Goal: Information Seeking & Learning: Learn about a topic

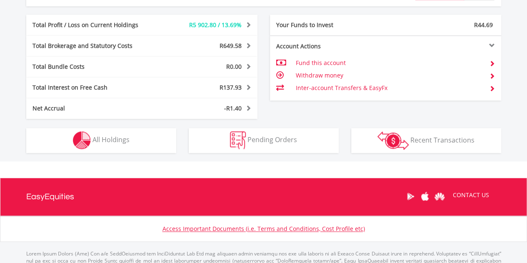
scroll to position [500, 0]
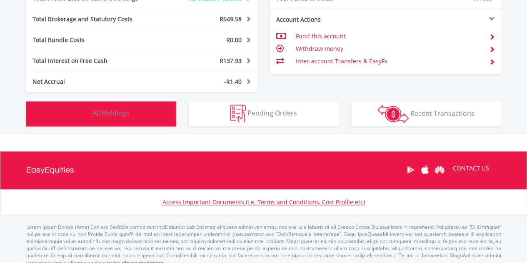
click at [114, 115] on span "All Holdings" at bounding box center [111, 112] width 37 height 9
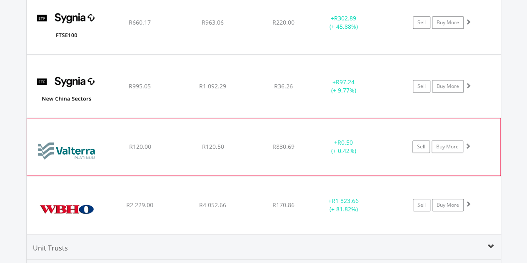
scroll to position [1860, 0]
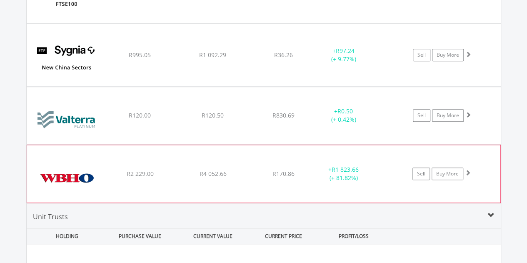
click at [82, 175] on img at bounding box center [67, 177] width 72 height 45
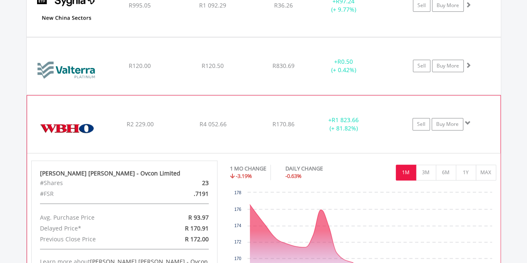
scroll to position [1985, 0]
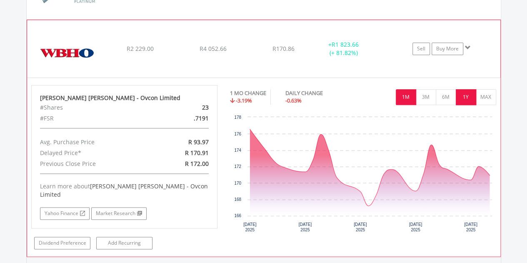
click at [466, 91] on button "1Y" at bounding box center [466, 97] width 20 height 16
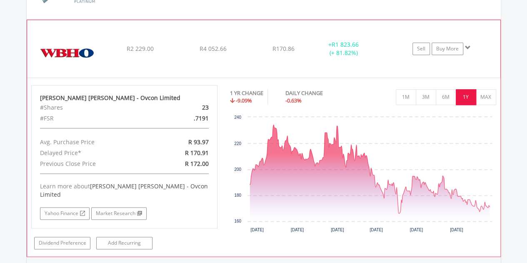
click at [54, 40] on img at bounding box center [67, 52] width 72 height 45
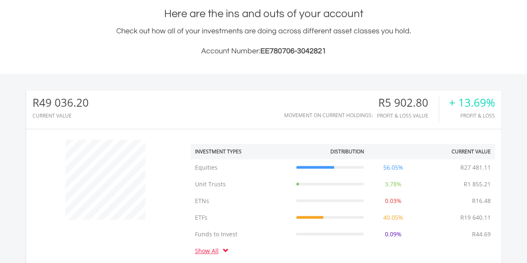
scroll to position [32, 0]
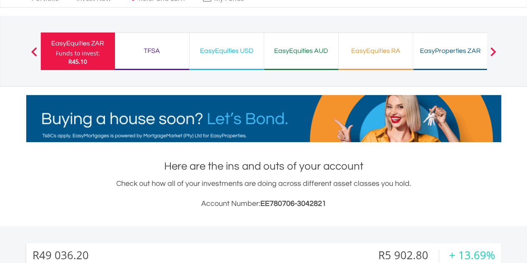
click at [84, 51] on div "Funds to invest:" at bounding box center [78, 53] width 44 height 8
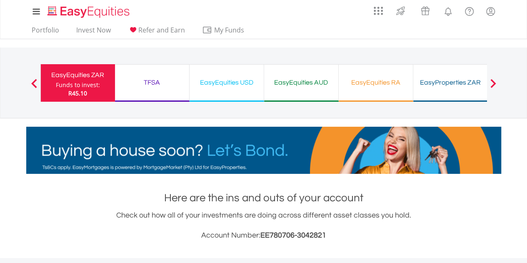
scroll to position [80, 158]
click at [448, 81] on div "EasyProperties ZAR" at bounding box center [450, 83] width 64 height 12
